Goal: Information Seeking & Learning: Learn about a topic

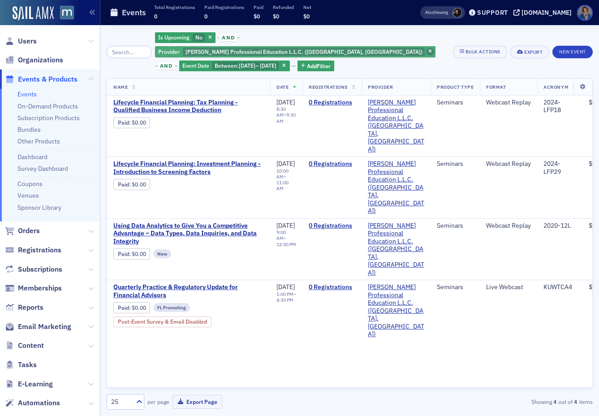
click at [426, 48] on span "button" at bounding box center [430, 52] width 8 height 8
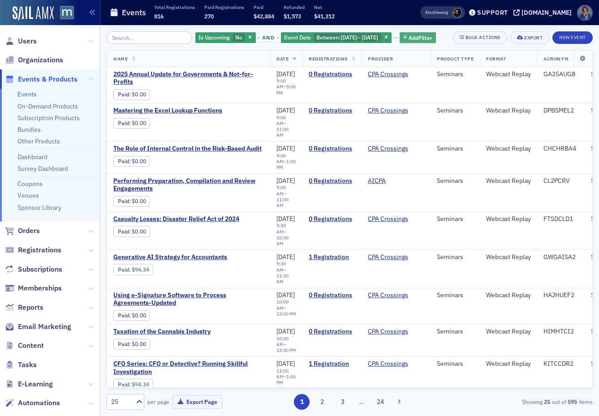
click at [408, 42] on span "Add Filter" at bounding box center [420, 38] width 24 height 8
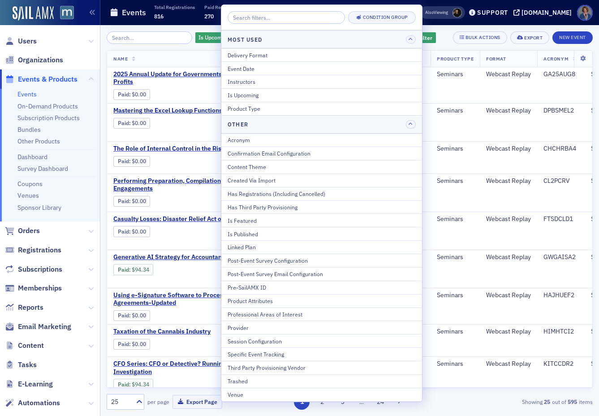
drag, startPoint x: 249, startPoint y: 327, endPoint x: 265, endPoint y: 323, distance: 17.1
click at [249, 326] on div "Provider" at bounding box center [321, 327] width 188 height 8
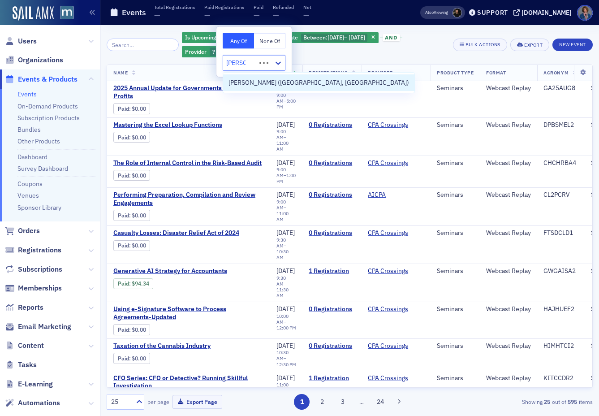
type input "werner"
click at [237, 82] on span "[PERSON_NAME] ([GEOGRAPHIC_DATA], [GEOGRAPHIC_DATA])" at bounding box center [318, 82] width 180 height 9
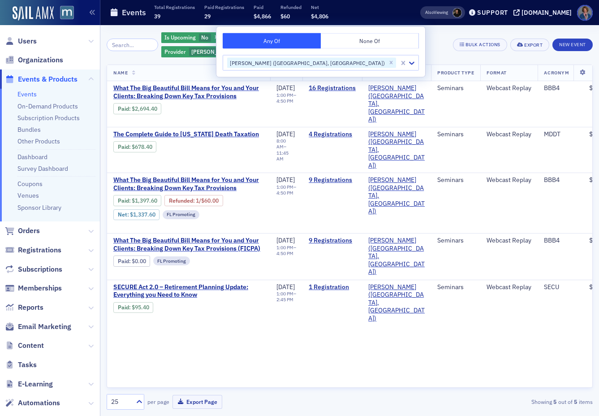
click at [417, 43] on div "Is Upcoming No and Event Date Between : 8/1/2025 – 8/31/2025 and Provider Werne…" at bounding box center [303, 44] width 285 height 27
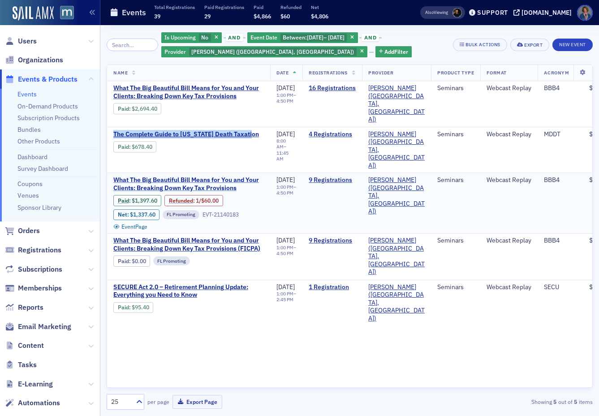
click at [167, 176] on span "What The Big Beautiful Bill Means for You and Your Clients: Breaking Down Key T…" at bounding box center [188, 184] width 150 height 16
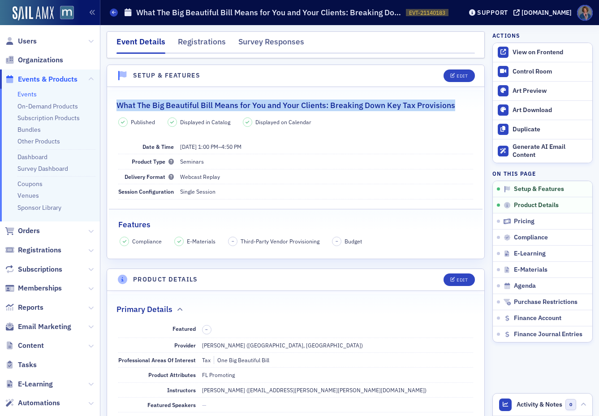
drag, startPoint x: 118, startPoint y: 104, endPoint x: 451, endPoint y: 103, distance: 332.7
click at [451, 103] on h2 "What The Big Beautiful Bill Means for You and Your Clients: Breaking Down Key T…" at bounding box center [285, 105] width 339 height 12
copy h2 "What The Big Beautiful Bill Means for You and Your Clients: Breaking Down Key T…"
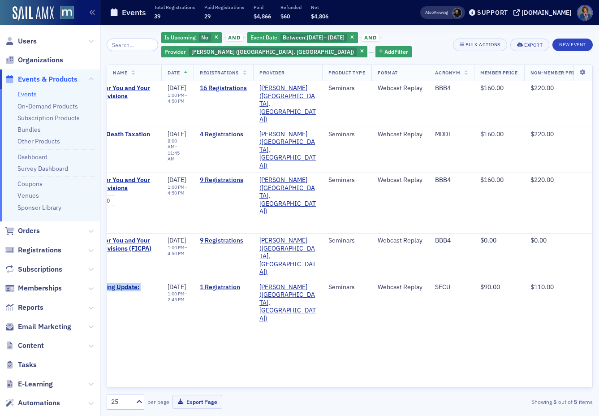
scroll to position [0, 158]
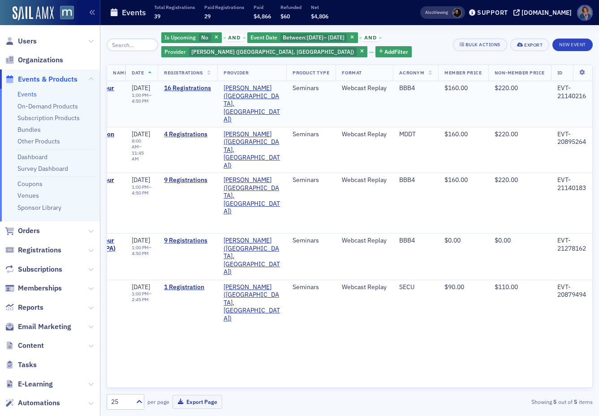
click at [557, 96] on div "EVT-21140216" at bounding box center [571, 92] width 29 height 16
click at [558, 97] on div "EVT-21140216" at bounding box center [571, 92] width 29 height 16
drag, startPoint x: 556, startPoint y: 97, endPoint x: 590, endPoint y: 101, distance: 34.3
click at [590, 101] on td "EVT-21140216" at bounding box center [571, 104] width 41 height 46
copy div "21140216"
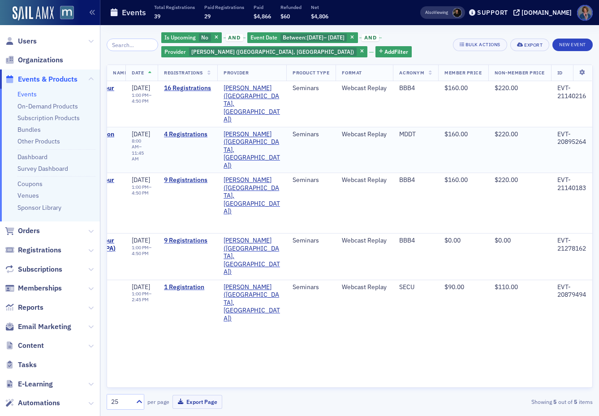
drag, startPoint x: 482, startPoint y: 129, endPoint x: 493, endPoint y: 128, distance: 11.3
click at [484, 129] on td "$160.00" at bounding box center [463, 150] width 50 height 46
drag, startPoint x: 556, startPoint y: 133, endPoint x: 590, endPoint y: 136, distance: 34.6
click at [590, 136] on td "EVT-20895264" at bounding box center [571, 150] width 41 height 46
copy div "20895264"
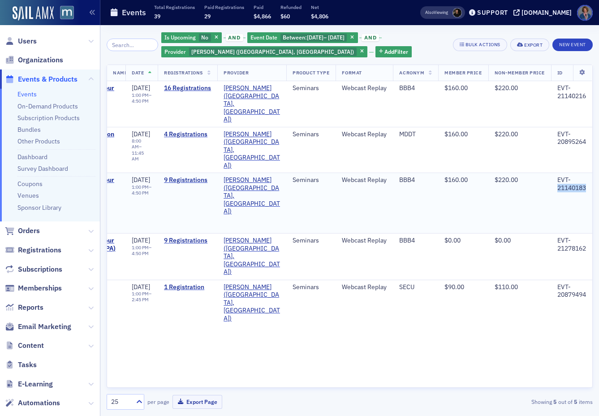
drag, startPoint x: 557, startPoint y: 160, endPoint x: 584, endPoint y: 165, distance: 27.3
click at [588, 173] on td "EVT-21140183" at bounding box center [571, 203] width 41 height 60
copy div "21140183"
drag, startPoint x: 557, startPoint y: 224, endPoint x: 586, endPoint y: 221, distance: 29.3
click at [586, 233] on td "EVT-21278162" at bounding box center [571, 256] width 41 height 47
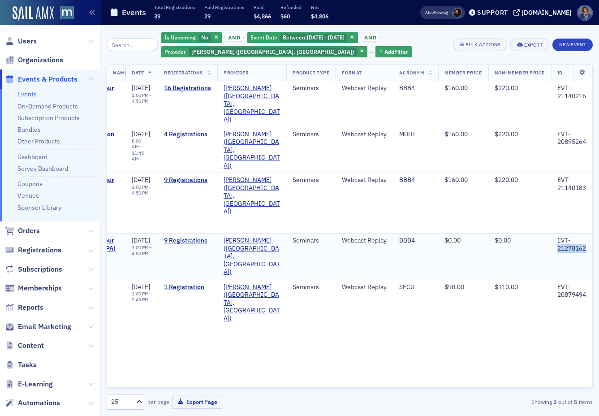
copy div "21278162"
drag, startPoint x: 555, startPoint y: 269, endPoint x: 587, endPoint y: 266, distance: 31.5
click at [587, 279] on td "EVT-20879494" at bounding box center [571, 302] width 41 height 46
copy div "20879494"
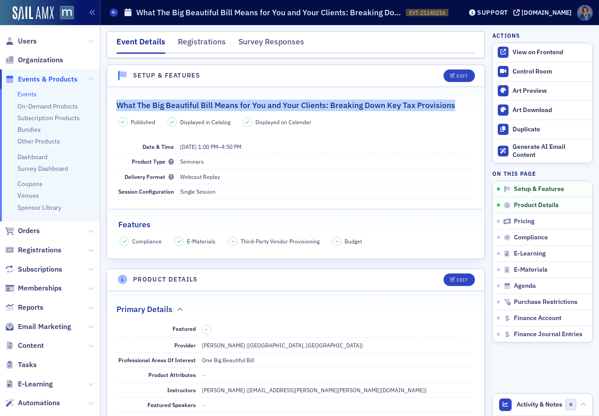
drag, startPoint x: 118, startPoint y: 105, endPoint x: 467, endPoint y: 102, distance: 348.9
click at [467, 102] on div "What The Big Beautiful Bill Means for You and Your Clients: Breaking Down Key T…" at bounding box center [295, 100] width 358 height 21
copy h2 "What The Big Beautiful Bill Means for You and Your Clients: Breaking Down Key T…"
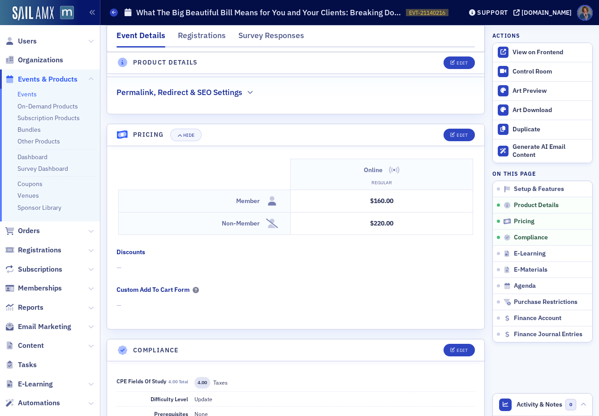
scroll to position [708, 0]
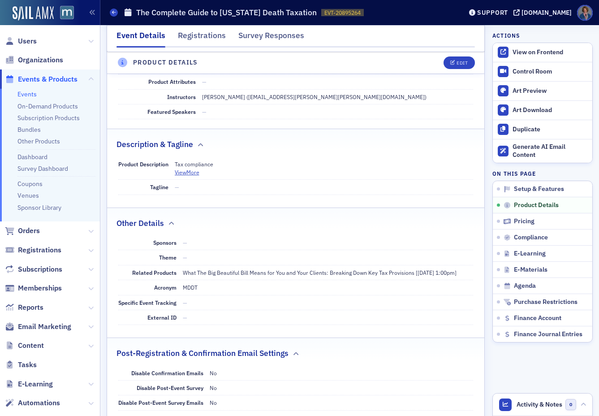
scroll to position [592, 0]
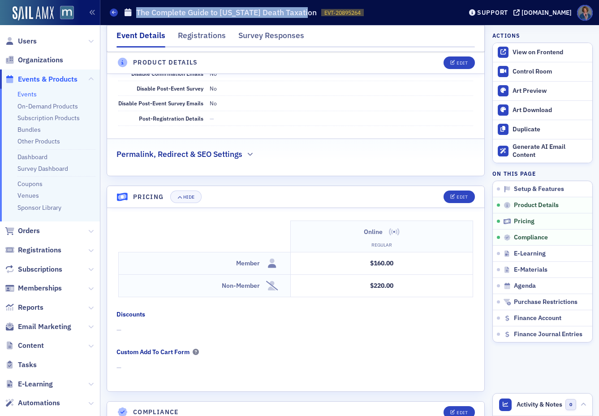
drag, startPoint x: 137, startPoint y: 12, endPoint x: 307, endPoint y: 14, distance: 170.6
click at [307, 14] on h1 "The Complete Guide to [US_STATE] Death Taxation" at bounding box center [226, 12] width 180 height 11
copy h1 "The Complete Guide to [US_STATE] Death Taxation"
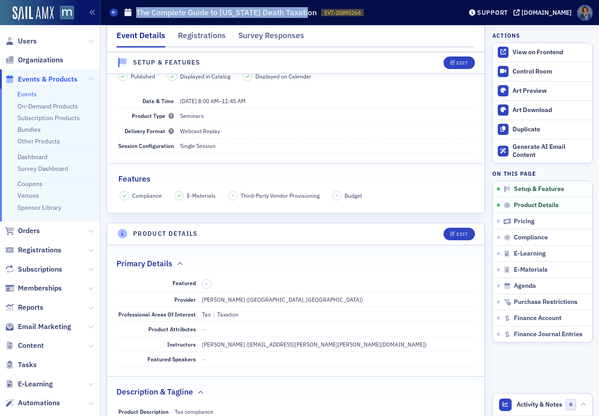
scroll to position [0, 0]
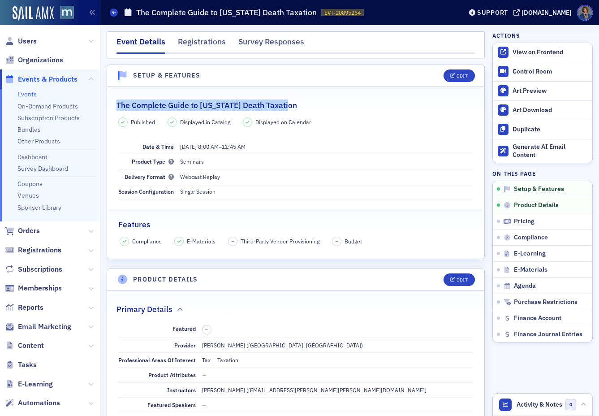
drag, startPoint x: 116, startPoint y: 105, endPoint x: 293, endPoint y: 105, distance: 176.9
click at [293, 105] on div "The Complete Guide to [US_STATE] Death Taxation" at bounding box center [295, 100] width 358 height 21
copy h2 "The Complete Guide to Maryland Death Taxation"
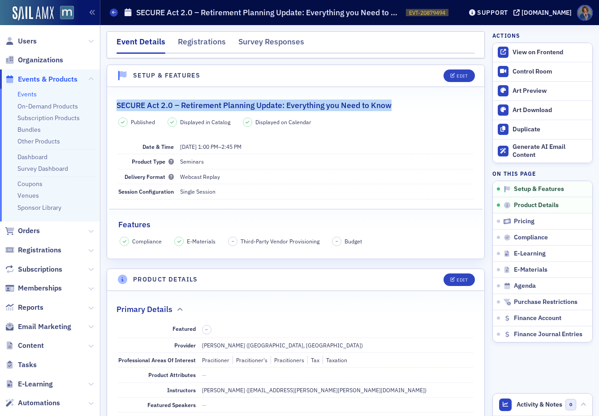
drag, startPoint x: 117, startPoint y: 104, endPoint x: 395, endPoint y: 104, distance: 278.1
click at [395, 104] on div "SECURE Act 2.0 – Retirement Planning Update: Everything you Need to Know" at bounding box center [295, 100] width 358 height 21
copy h2 "SECURE Act 2.0 – Retirement Planning Update: Everything you Need to Know"
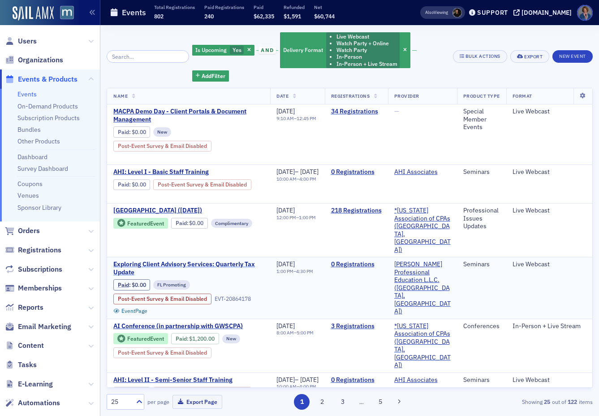
click at [187, 260] on span "Exploring Client Advisory Services: Quarterly Tax Update" at bounding box center [188, 268] width 150 height 16
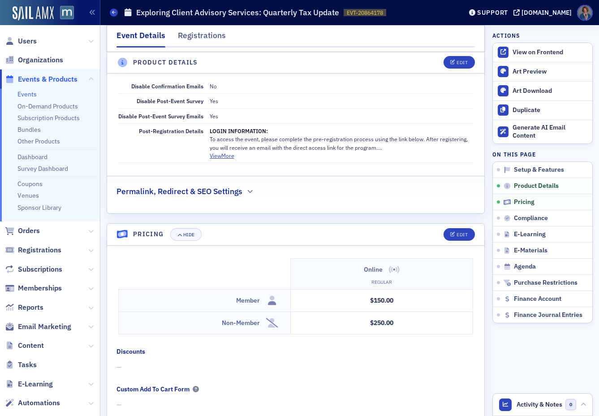
scroll to position [609, 0]
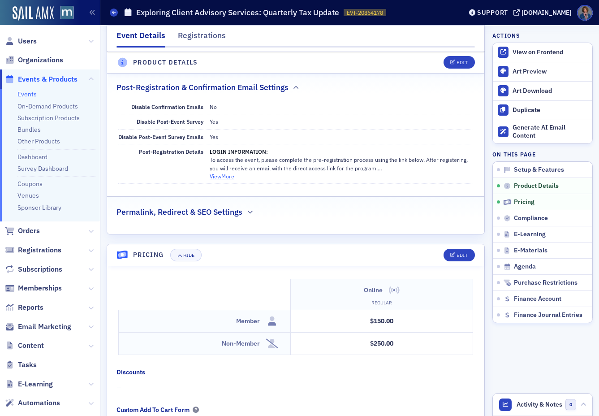
click at [217, 179] on button "View More" at bounding box center [222, 176] width 25 height 8
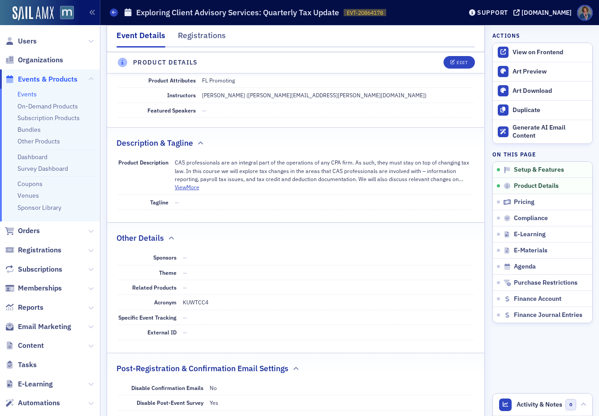
scroll to position [0, 0]
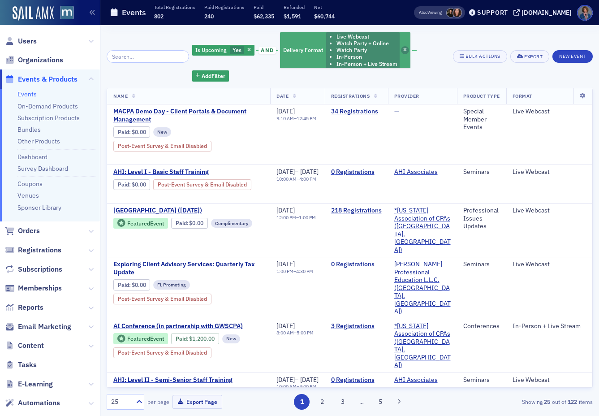
click at [403, 49] on icon "button" at bounding box center [405, 50] width 4 height 5
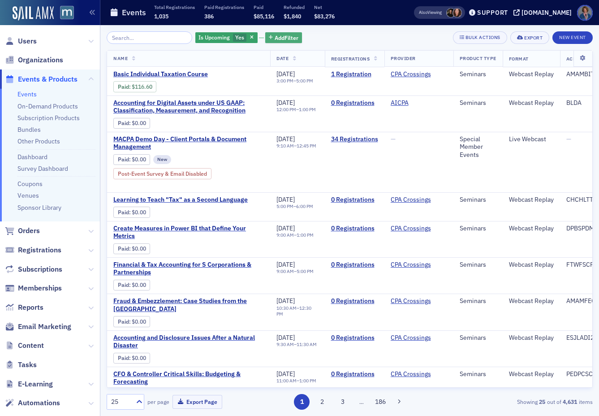
click at [275, 38] on span "Add Filter" at bounding box center [287, 38] width 24 height 8
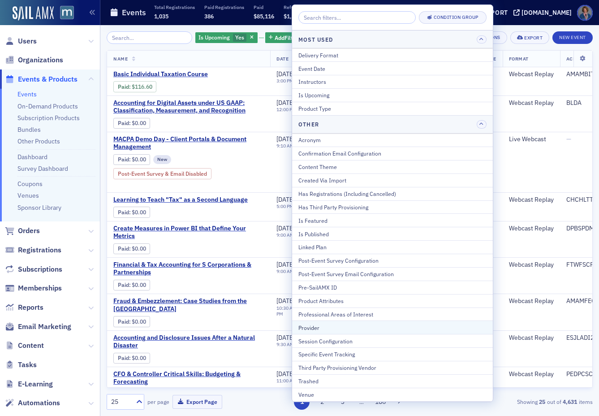
click at [315, 324] on div "Provider" at bounding box center [392, 327] width 188 height 8
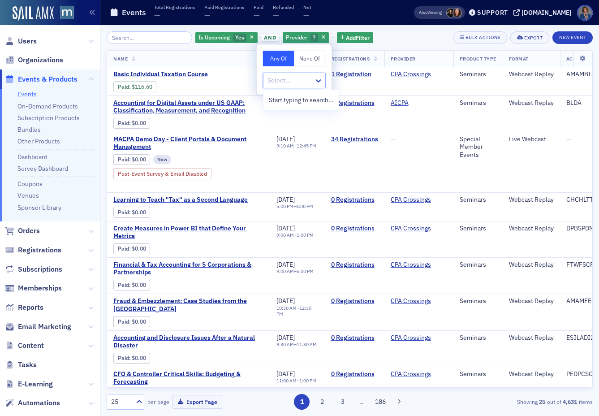
click at [290, 82] on div at bounding box center [289, 80] width 47 height 11
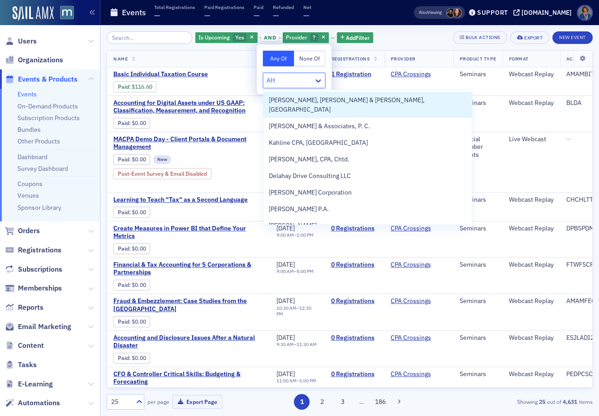
type input "AHI"
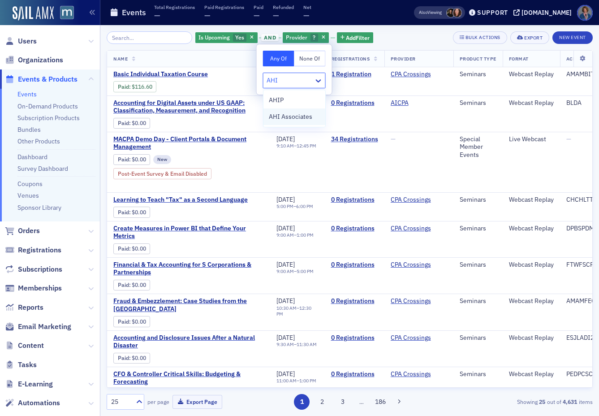
click at [291, 120] on span "AHI Associates" at bounding box center [290, 116] width 43 height 9
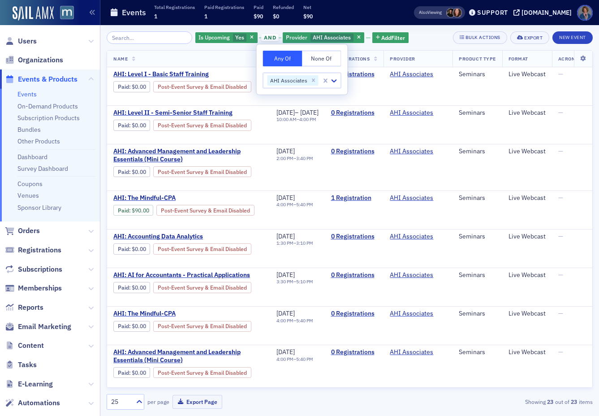
click at [428, 37] on div "Is Upcoming Yes and Provider AHI Associates Add Filter Bulk Actions Export New …" at bounding box center [350, 37] width 486 height 13
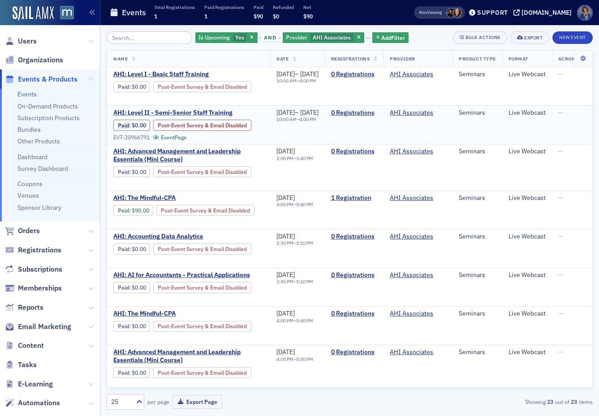
click at [192, 114] on span "AHI: Level II - Semi-Senior Staff Training" at bounding box center [188, 113] width 150 height 8
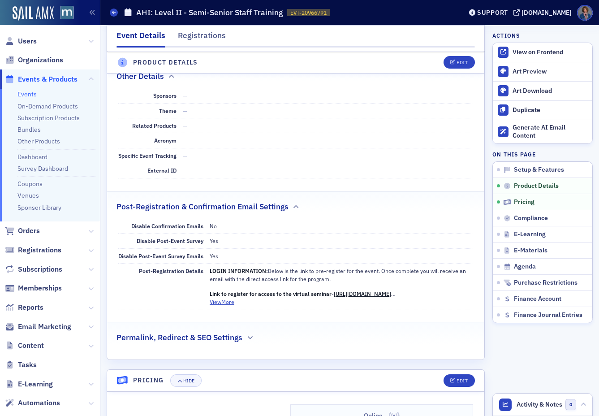
scroll to position [648, 0]
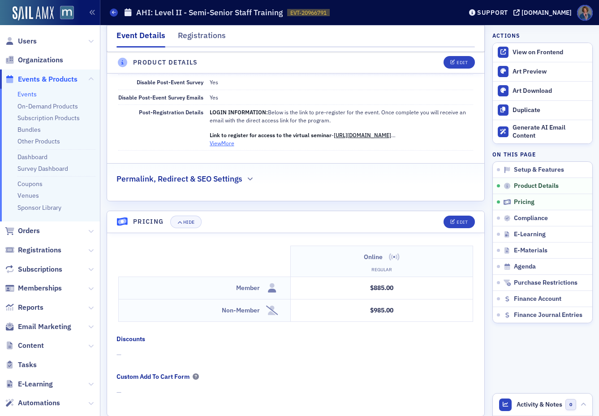
click at [228, 143] on button "View More" at bounding box center [222, 143] width 25 height 8
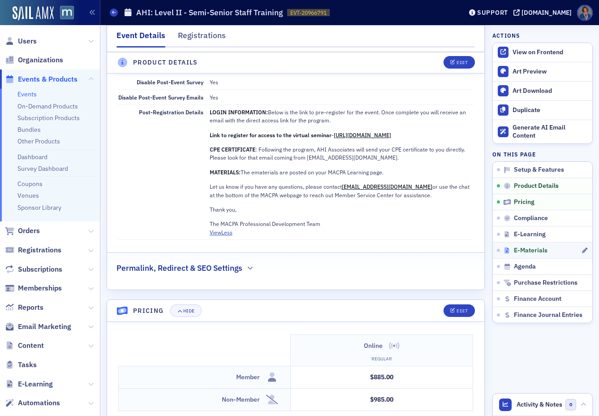
click at [529, 249] on span "E-Materials" at bounding box center [531, 250] width 34 height 8
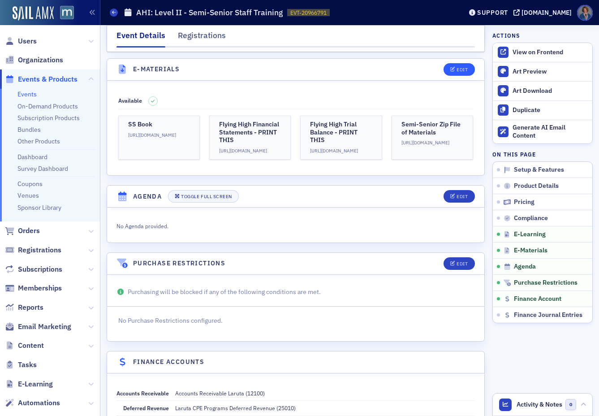
scroll to position [1431, 0]
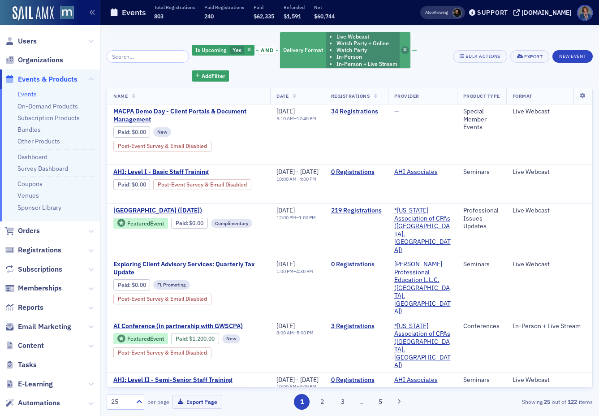
click at [403, 50] on icon "button" at bounding box center [405, 50] width 4 height 5
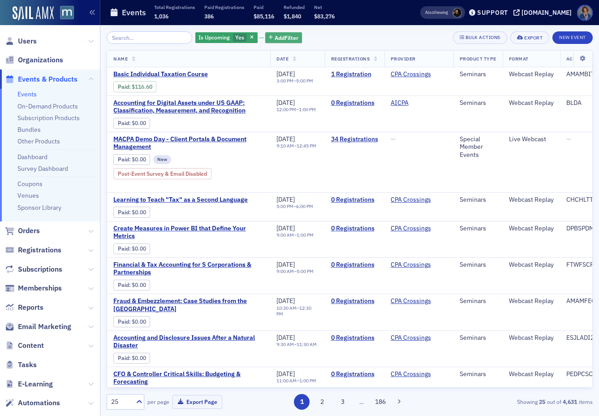
click at [275, 39] on span "Add Filter" at bounding box center [287, 38] width 24 height 8
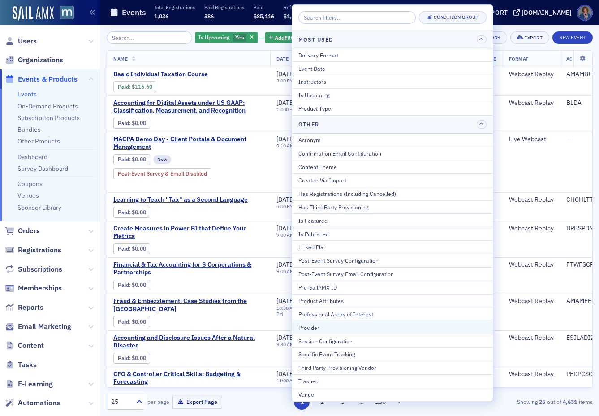
click at [313, 325] on div "Provider" at bounding box center [392, 327] width 188 height 8
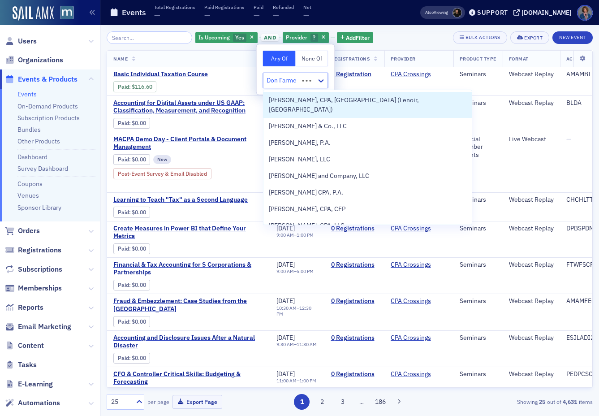
type input "Don Farmer"
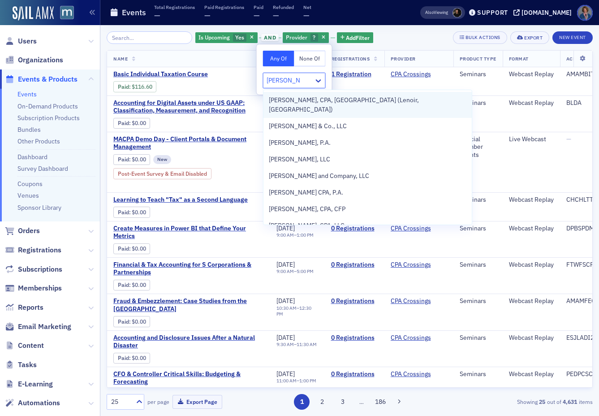
click at [300, 103] on span "Don Farmer, CPA, PA (Lenoir, NC)" at bounding box center [368, 104] width 198 height 19
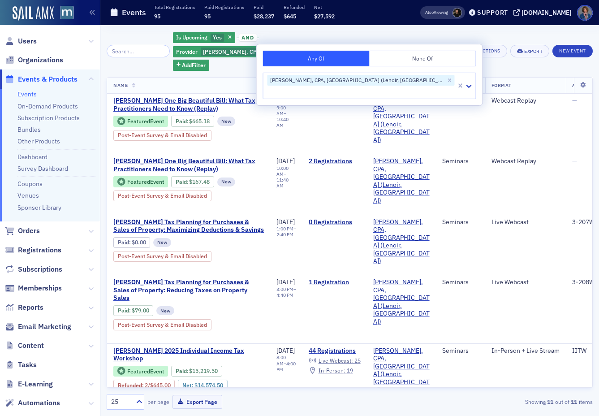
click at [444, 47] on div "Is Upcoming Yes and Provider Don Farmer, CPA, PA (Lenoir, NC) Add Filter Bulk A…" at bounding box center [350, 220] width 486 height 378
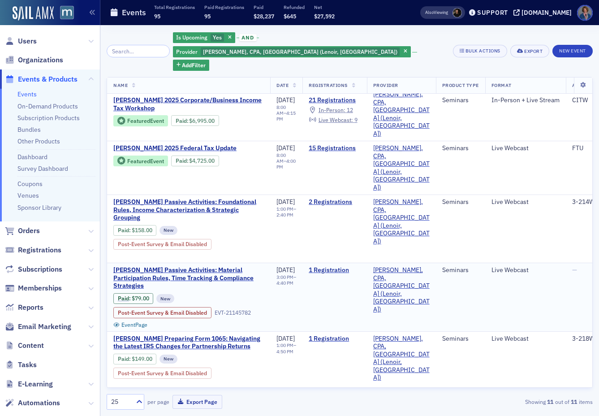
scroll to position [331, 0]
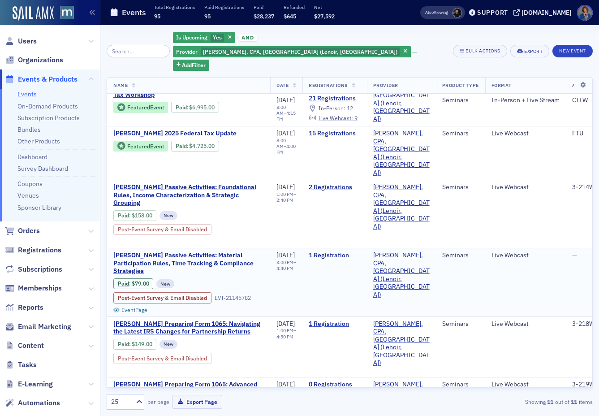
click at [152, 251] on span "Don Farmer’s Passive Activities: Material Participation Rules, Time Tracking & …" at bounding box center [188, 263] width 150 height 24
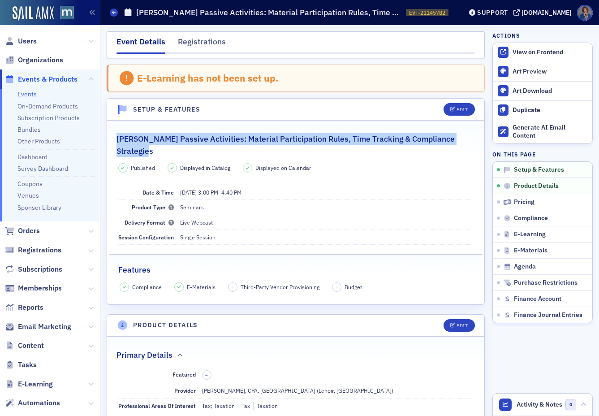
drag, startPoint x: 116, startPoint y: 138, endPoint x: 155, endPoint y: 150, distance: 40.8
click at [155, 150] on h2 "Don Farmer’s Passive Activities: Material Participation Rules, Time Tracking & …" at bounding box center [295, 145] width 358 height 24
copy h2 "Don Farmer’s Passive Activities: Material Participation Rules, Time Tracking & …"
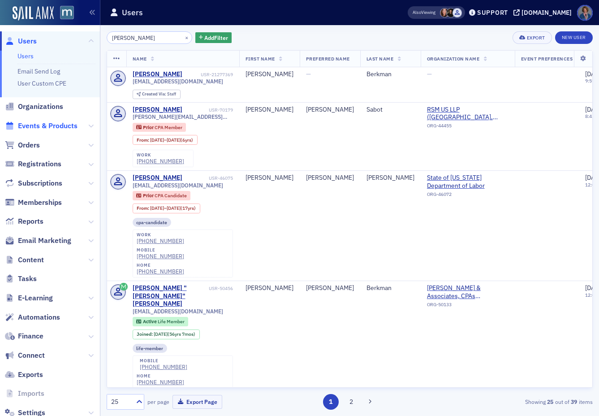
click at [41, 128] on span "Events & Products" at bounding box center [48, 126] width 60 height 10
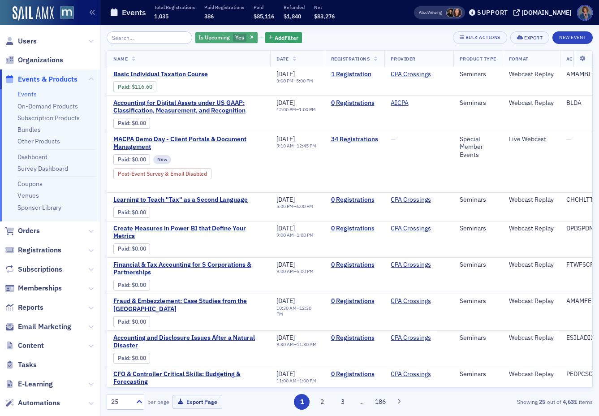
click at [209, 36] on span "Is Upcoming" at bounding box center [213, 37] width 31 height 7
click at [210, 56] on input "No" at bounding box center [211, 55] width 8 height 8
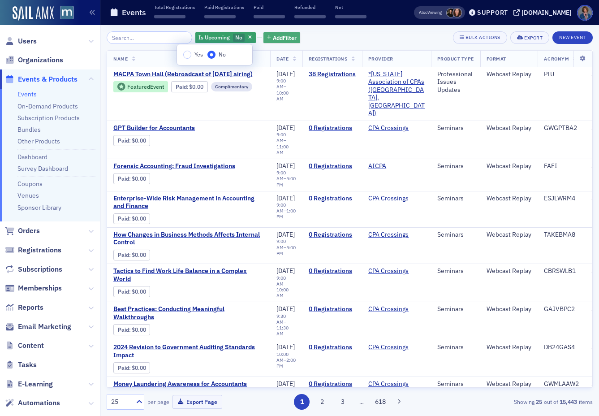
click at [273, 38] on span "Add Filter" at bounding box center [285, 38] width 24 height 8
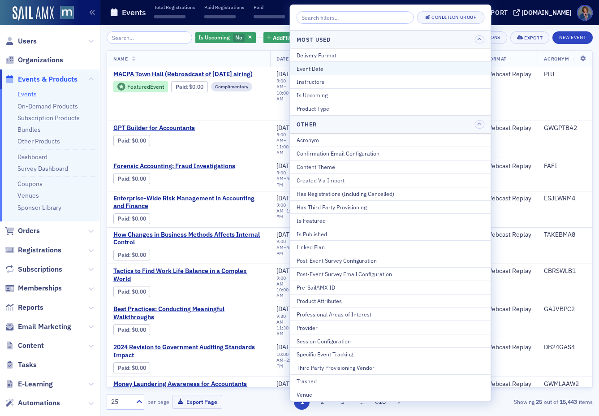
click at [314, 70] on div "Event Date" at bounding box center [390, 68] width 188 height 8
select select "8"
select select "2025"
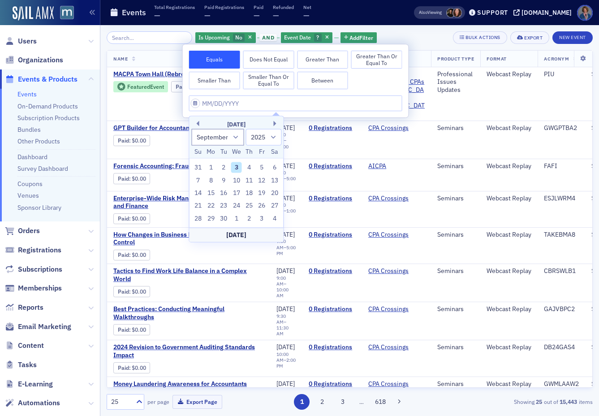
click at [200, 123] on div "[DATE]" at bounding box center [236, 124] width 94 height 9
click at [199, 124] on button "Previous Month" at bounding box center [196, 123] width 5 height 5
select select "7"
click at [248, 217] on div "28" at bounding box center [249, 218] width 11 height 11
type input "[DATE]"
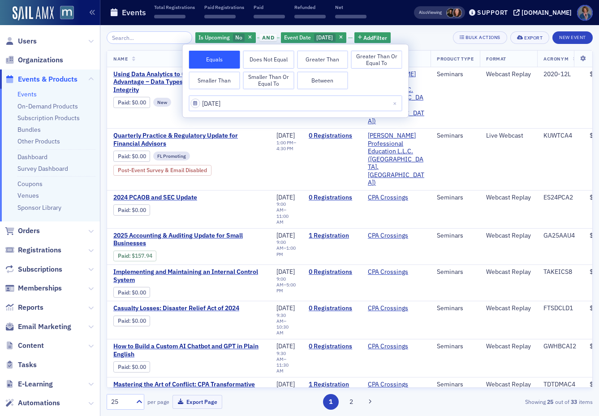
click at [426, 34] on div "Is Upcoming No and Event Date [DATE] Add Filter Bulk Actions Export New Event" at bounding box center [350, 37] width 486 height 13
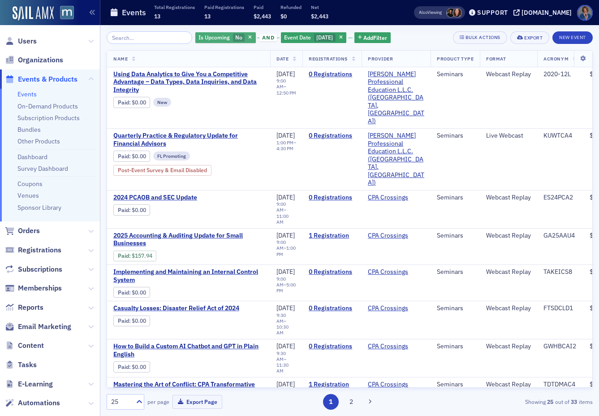
click at [233, 38] on span "No" at bounding box center [239, 38] width 12 height 9
click at [185, 54] on input "Yes" at bounding box center [186, 55] width 8 height 8
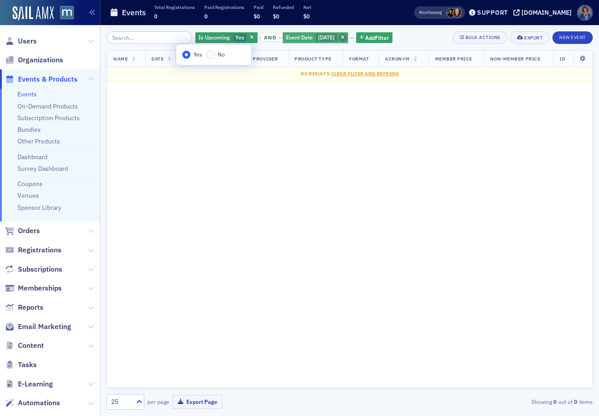
click at [340, 37] on span "button" at bounding box center [343, 38] width 8 height 8
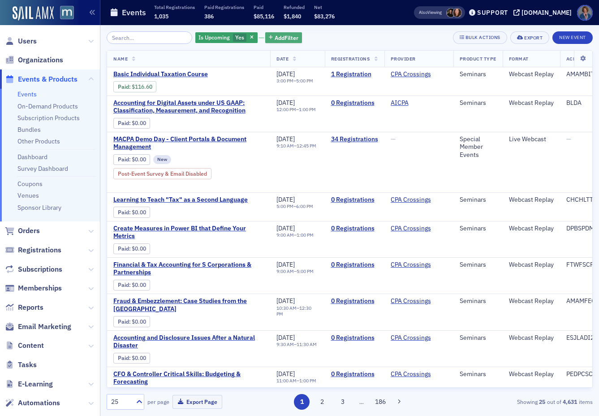
click at [275, 36] on span "Add Filter" at bounding box center [287, 38] width 24 height 8
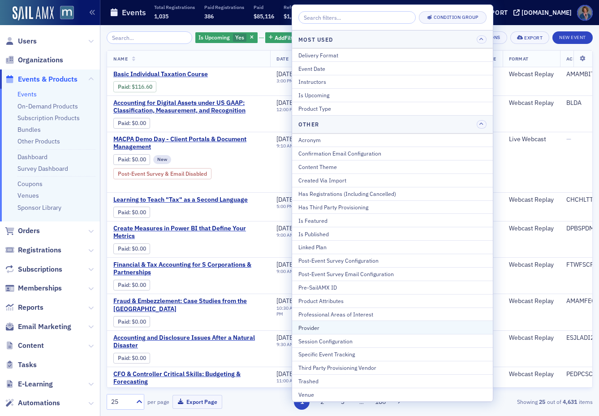
click at [308, 327] on div "Provider" at bounding box center [392, 327] width 188 height 8
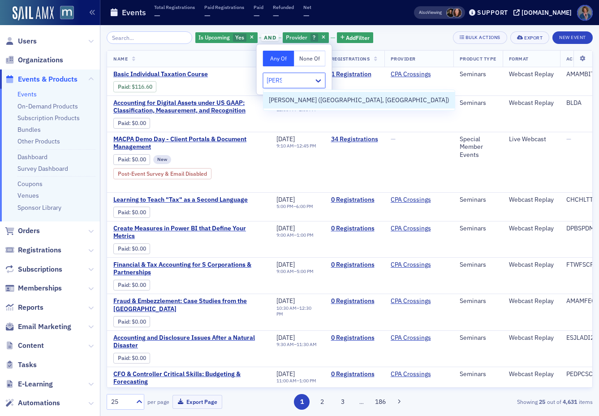
type input "[PERSON_NAME]"
click at [285, 97] on span "[PERSON_NAME] ([GEOGRAPHIC_DATA], [GEOGRAPHIC_DATA])" at bounding box center [359, 99] width 180 height 9
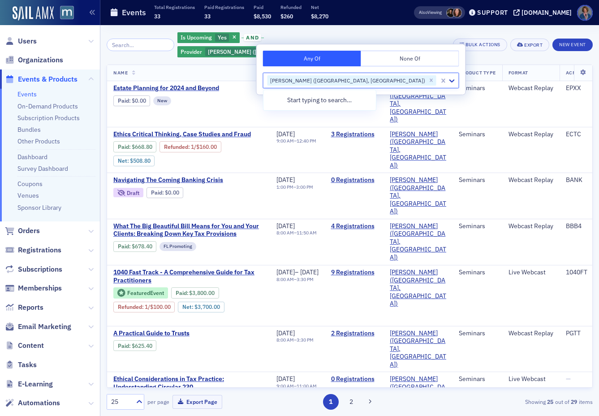
click at [443, 47] on div "Is Upcoming Yes and Provider [PERSON_NAME] ([GEOGRAPHIC_DATA], [GEOGRAPHIC_DATA…" at bounding box center [350, 220] width 486 height 378
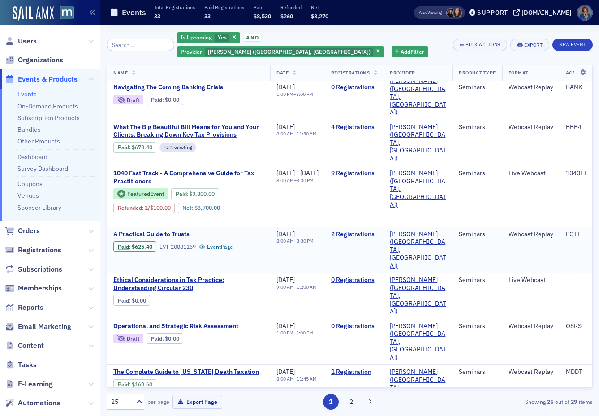
scroll to position [117, 0]
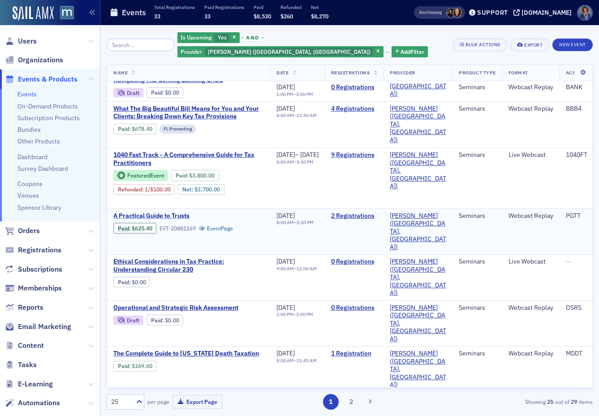
click at [156, 212] on span "A Practical Guide to Trusts" at bounding box center [188, 216] width 150 height 8
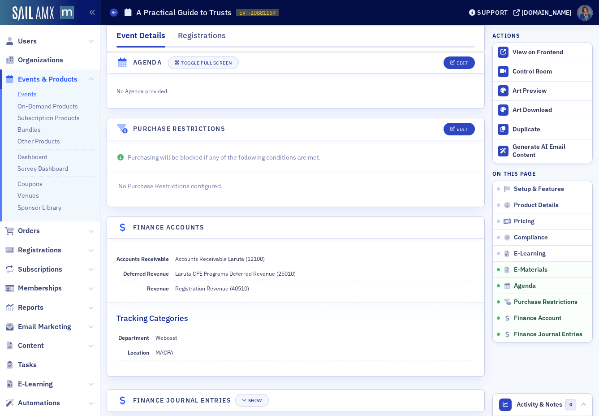
scroll to position [1415, 0]
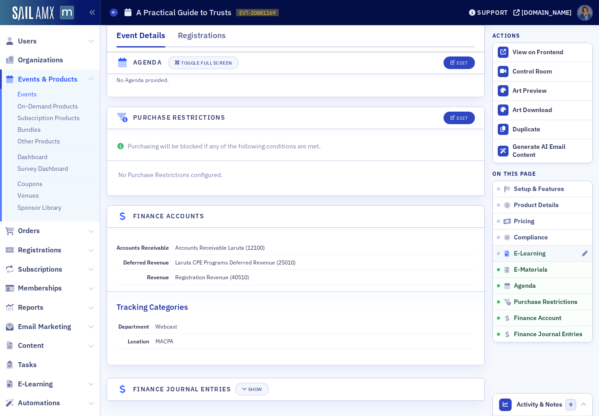
click at [532, 253] on span "E-Learning" at bounding box center [530, 253] width 32 height 8
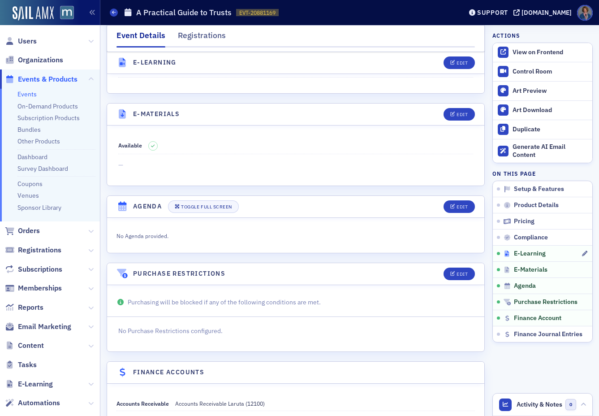
scroll to position [1210, 0]
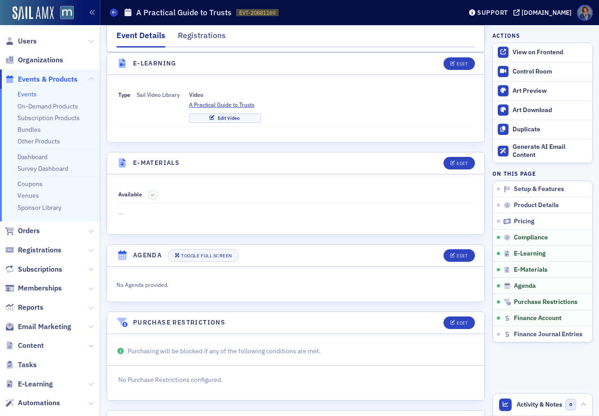
click at [26, 95] on link "Events" at bounding box center [26, 94] width 19 height 8
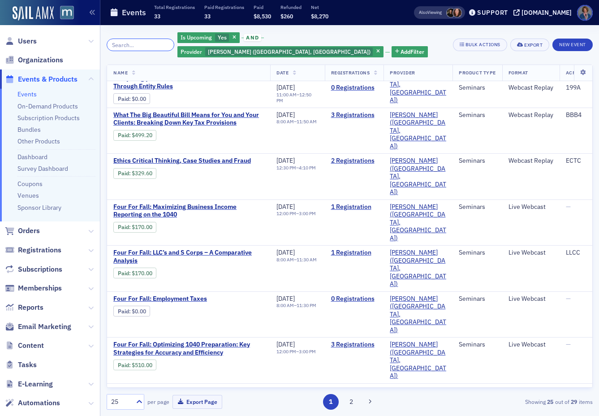
scroll to position [516, 0]
